Goal: Contribute content

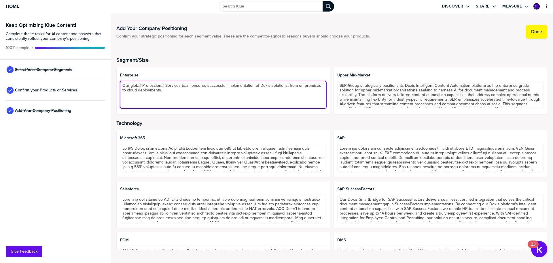
drag, startPoint x: 176, startPoint y: 97, endPoint x: 121, endPoint y: 84, distance: 55.7
click at [121, 84] on textarea "Our global Professional Services team ensures successful implementation of Doxi…" at bounding box center [223, 94] width 206 height 27
paste textarea "SER leads the global document management market with its AI-infused Doxis Intel…"
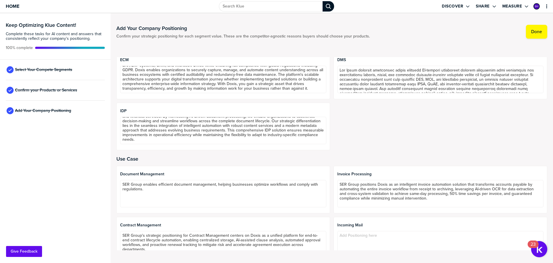
scroll to position [216, 0]
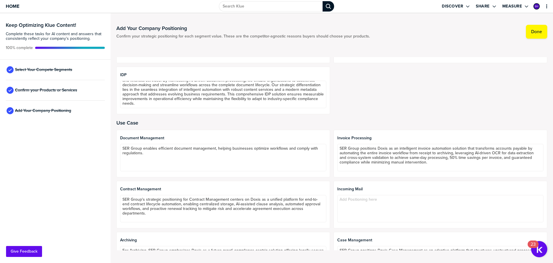
type textarea "SER leads the global document management market with its AI-infused Doxis Intel…"
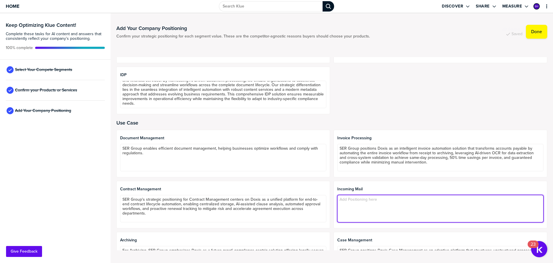
click at [353, 204] on textarea at bounding box center [441, 208] width 206 height 27
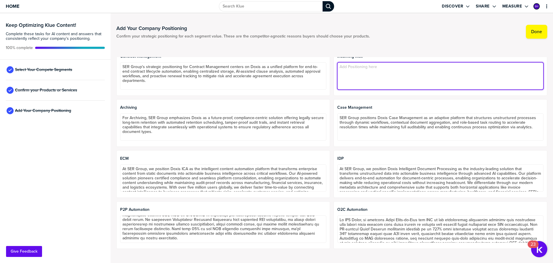
scroll to position [290, 0]
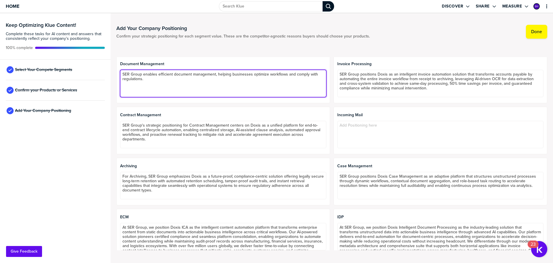
drag, startPoint x: 155, startPoint y: 80, endPoint x: 123, endPoint y: 76, distance: 32.8
click at [123, 76] on textarea "SER Group enables efficient document management, helping businesses optimize wo…" at bounding box center [223, 83] width 206 height 27
paste textarea "ay goodbye to paper, floating files, email attachments and file directories. Th…"
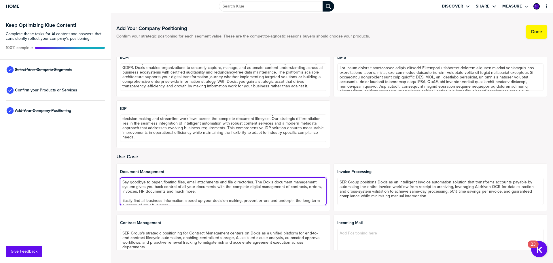
scroll to position [182, 0]
click at [236, 193] on textarea "Say goodbye to paper, floating files, email attachments and file directories. T…" at bounding box center [223, 191] width 206 height 27
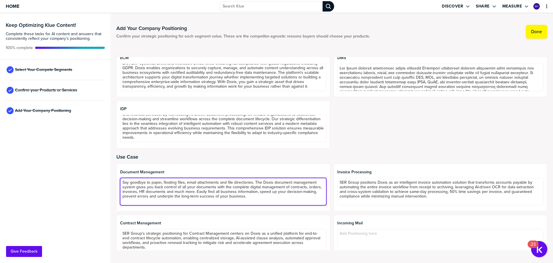
click at [265, 183] on textarea "Say goodbye to paper, floating files, email attachments and file directories. T…" at bounding box center [223, 191] width 206 height 27
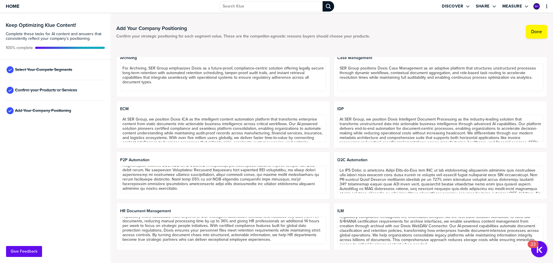
scroll to position [14, 0]
type textarea "Say goodbye to paper, floating files, email attachments and file directories. T…"
click at [50, 89] on span "Confirm your Products or Services" at bounding box center [46, 90] width 62 height 5
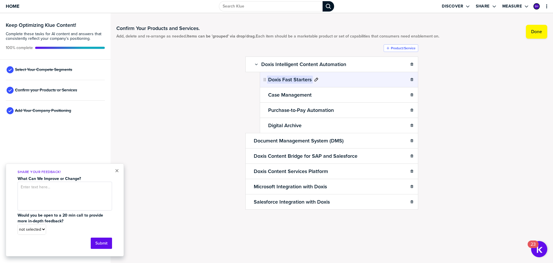
click at [273, 79] on h2 "Doxis Fast Starters" at bounding box center [290, 80] width 46 height 8
click at [208, 126] on div "Confirm Your Products and Services. Add, delete and re-arrange as needed. Items…" at bounding box center [331, 129] width 431 height 220
click at [20, 110] on span "Add Your Company Positioning" at bounding box center [43, 110] width 56 height 5
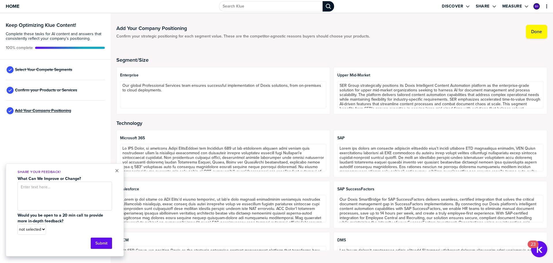
type textarea "SER leads the global document management market with its AI-infused Doxis Intel…"
type textarea "Say goodbye to paper, floating files, email attachments and file directories. T…"
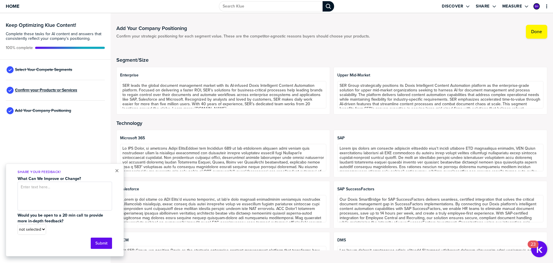
click at [37, 91] on span "Confirm your Products or Services" at bounding box center [46, 90] width 62 height 5
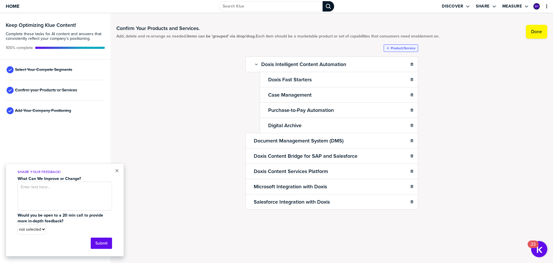
click at [394, 47] on label "Product/Service" at bounding box center [403, 48] width 25 height 5
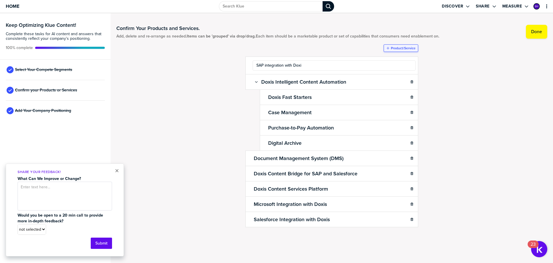
type input "SAP integration with Doxis"
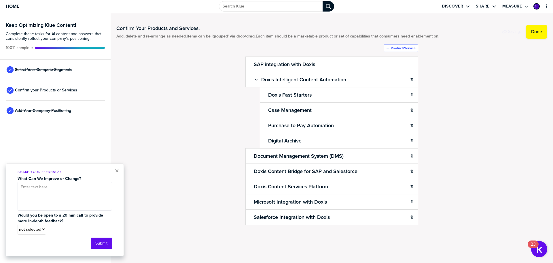
click at [267, 67] on ul "SAP integration with Doxis Doxis Intelligent Content Automation Sub-Item Doxis …" at bounding box center [332, 141] width 173 height 168
click at [266, 65] on ul "SAP integration with Doxis Doxis Intelligent Content Automation Sub-Item Doxis …" at bounding box center [332, 141] width 173 height 168
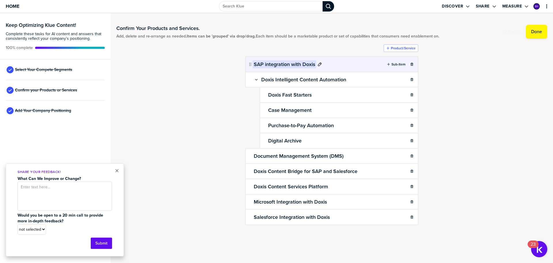
click at [322, 63] on icon at bounding box center [320, 64] width 5 height 5
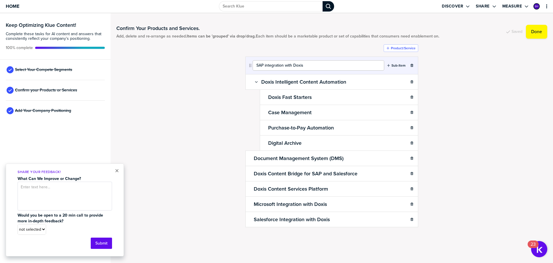
click at [266, 66] on input "SAP integration with Doxis" at bounding box center [319, 65] width 132 height 10
type input "SAP Integration with Doxis"
click at [248, 104] on ul "SAP Integration with Doxis Sub-Item Doxis Intelligent Content Automation Sub-It…" at bounding box center [332, 142] width 173 height 170
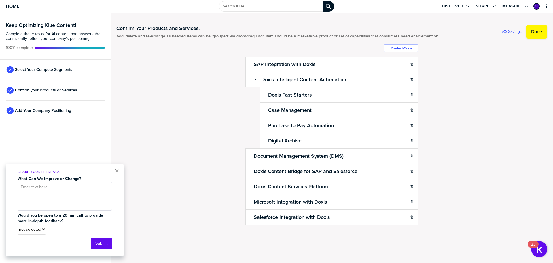
click at [186, 85] on div "Confirm Your Products and Services. Add, delete and re-arrange as needed. Items…" at bounding box center [331, 137] width 431 height 236
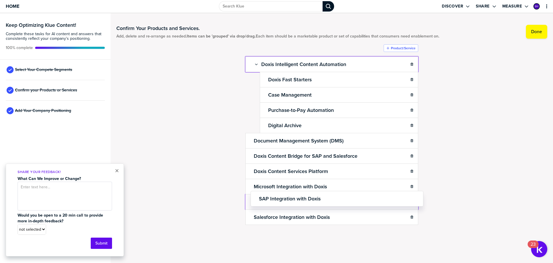
drag, startPoint x: 250, startPoint y: 64, endPoint x: 253, endPoint y: 197, distance: 132.6
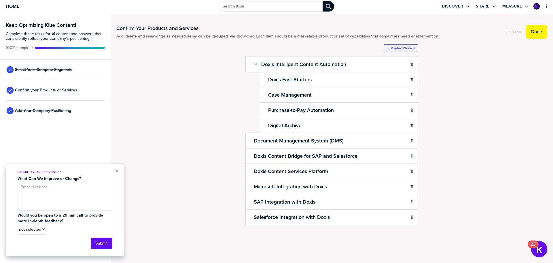
click at [402, 47] on label "Product/Service" at bounding box center [403, 48] width 25 height 5
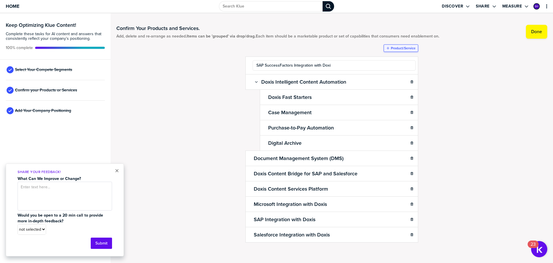
type input "SAP SuccessFactors Integration with Doxis"
click at [207, 109] on div "Confirm Your Products and Services. Add, delete and re-arrange as needed. Items…" at bounding box center [331, 138] width 431 height 238
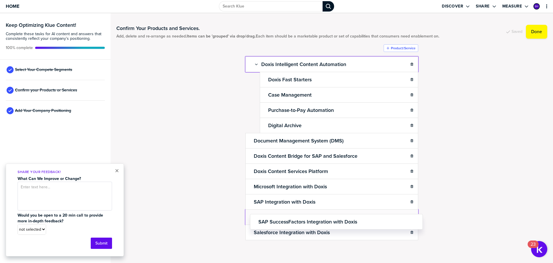
scroll to position [0, 0]
drag, startPoint x: 247, startPoint y: 63, endPoint x: 251, endPoint y: 219, distance: 155.7
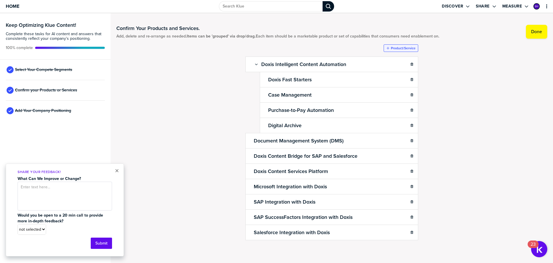
click at [396, 47] on label "Product/Service" at bounding box center [403, 48] width 25 height 5
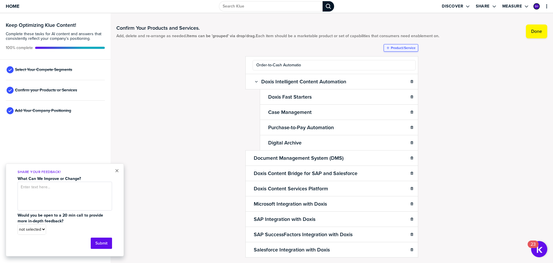
type input "Order-to-Cash Automation"
click at [359, 73] on ul "Order-to-Cash Automation Doxis Intelligent Content Automation Sub-Item Doxis Fa…" at bounding box center [332, 156] width 173 height 201
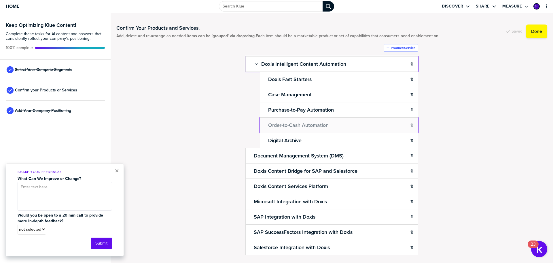
drag, startPoint x: 248, startPoint y: 64, endPoint x: 272, endPoint y: 124, distance: 64.1
click at [185, 101] on div "Confirm Your Products and Services. Add, delete and re-arrange as needed. Items…" at bounding box center [331, 138] width 431 height 238
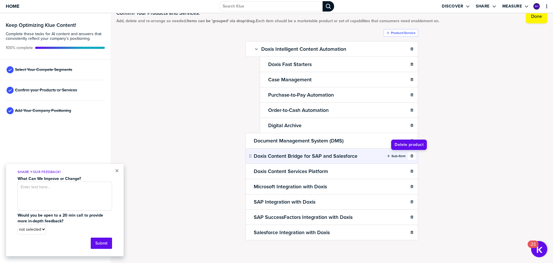
click at [410, 155] on icon "button" at bounding box center [411, 155] width 3 height 3
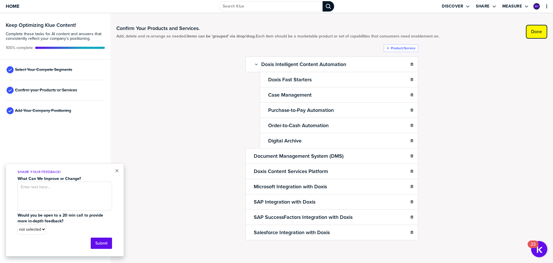
click at [534, 33] on label "Done" at bounding box center [537, 32] width 11 height 6
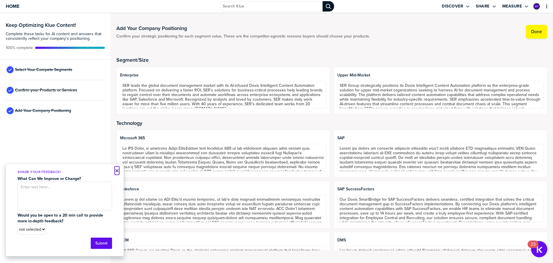
click at [116, 170] on button "×" at bounding box center [117, 170] width 4 height 7
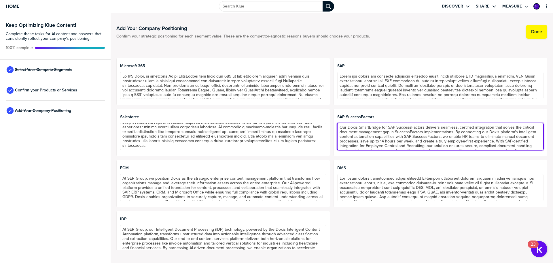
drag, startPoint x: 490, startPoint y: 149, endPoint x: 487, endPoint y: 161, distance: 11.8
click at [490, 165] on div "Microsoft 365 SAP Salesforce SAP SuccessFactors Our Doxis SmartBridge for SAP S…" at bounding box center [331, 158] width 431 height 201
drag, startPoint x: 478, startPoint y: 149, endPoint x: 479, endPoint y: 161, distance: 11.9
click at [479, 161] on div "Microsoft 365 SAP Salesforce SAP SuccessFactors Our Doxis SmartBridge for SAP S…" at bounding box center [331, 158] width 431 height 201
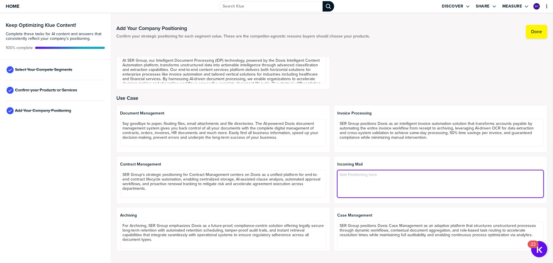
click at [370, 178] on textarea at bounding box center [441, 183] width 206 height 27
paste textarea "Automate inbound documents Whether by email, upload, mobile app, scanner, bulk …"
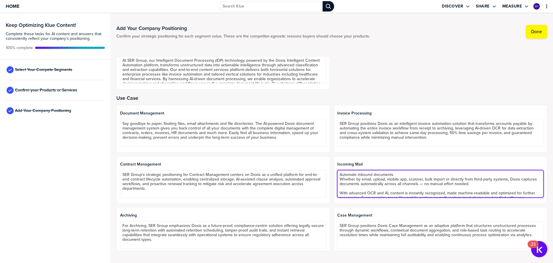
scroll to position [18, 0]
click at [368, 185] on textarea "Automate inbound documents Whether by email, upload, mobile app, scanner, bulk …" at bounding box center [441, 183] width 206 height 27
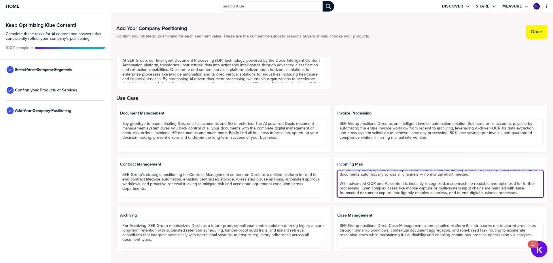
scroll to position [8, 0]
click at [498, 176] on textarea "Automate inbound documents Whether by email, upload, mobile app, scanner, bulk …" at bounding box center [441, 183] width 206 height 27
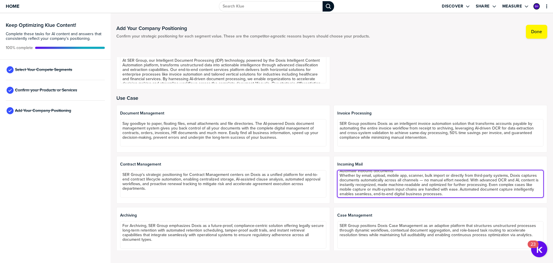
scroll to position [0, 0]
drag, startPoint x: 394, startPoint y: 173, endPoint x: 325, endPoint y: 173, distance: 69.2
click at [325, 173] on div "Document Management Say goodbye to paper, floating files, email attachments and…" at bounding box center [331, 256] width 431 height 303
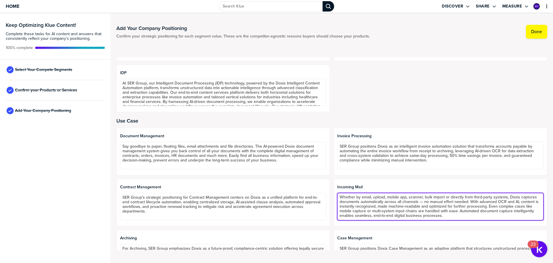
scroll to position [74, 0]
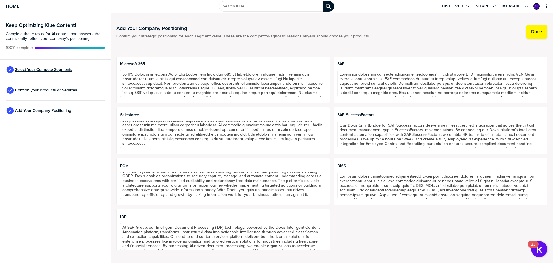
type textarea "Whether by email, upload, mobile app, scanner, bulk import or directly from thi…"
click at [51, 70] on span "Select Your Compete Segments" at bounding box center [43, 69] width 57 height 5
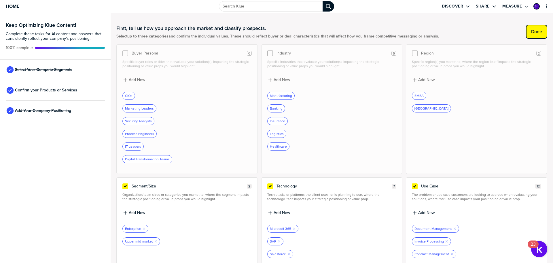
click at [532, 32] on label "Done" at bounding box center [537, 32] width 11 height 6
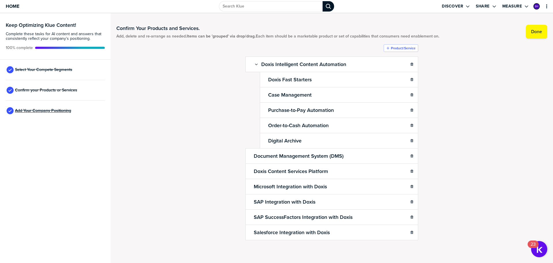
click at [30, 112] on span "Add Your Company Positioning" at bounding box center [43, 110] width 56 height 5
